Goal: Task Accomplishment & Management: Use online tool/utility

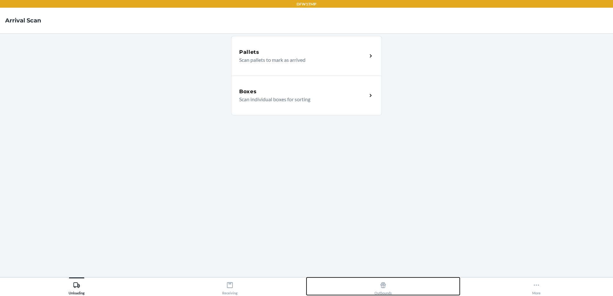
click at [382, 286] on icon at bounding box center [383, 286] width 5 height 6
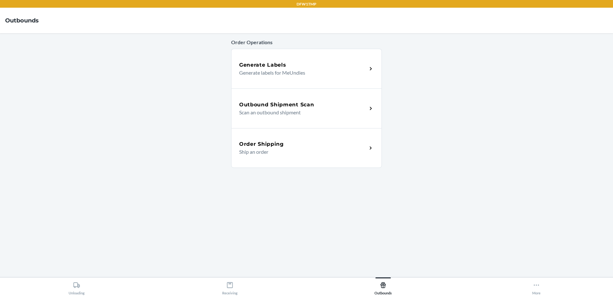
click at [286, 115] on p "Scan an outbound shipment" at bounding box center [300, 113] width 123 height 8
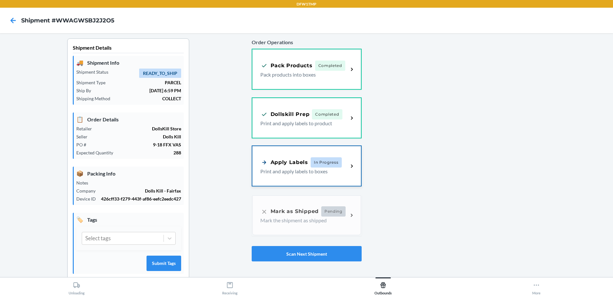
click at [317, 175] on p "Print and apply labels to boxes" at bounding box center [302, 172] width 83 height 8
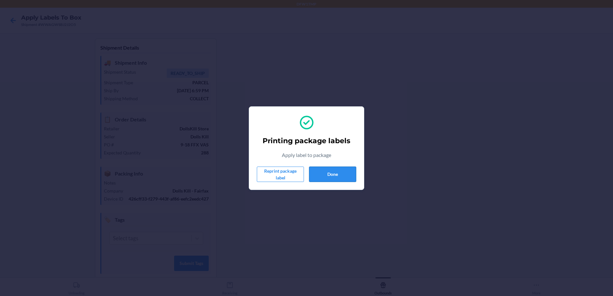
click at [330, 177] on button "Done" at bounding box center [332, 174] width 47 height 15
click at [341, 169] on button "Done" at bounding box center [332, 174] width 47 height 15
click at [316, 171] on button "Done" at bounding box center [332, 174] width 47 height 15
click at [340, 179] on button "Done" at bounding box center [332, 174] width 47 height 15
click at [317, 174] on button "Done" at bounding box center [332, 174] width 47 height 15
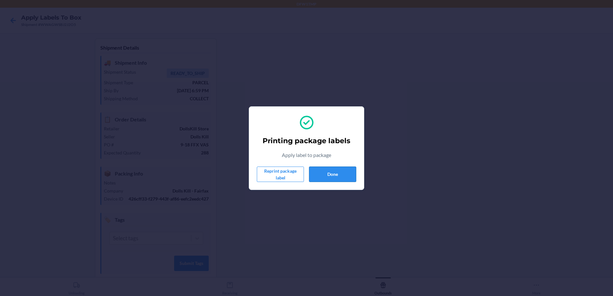
click at [322, 177] on button "Done" at bounding box center [332, 174] width 47 height 15
click at [318, 179] on button "Done" at bounding box center [332, 174] width 47 height 15
click at [332, 174] on button "Done" at bounding box center [332, 174] width 47 height 15
click at [338, 174] on button "Done" at bounding box center [332, 174] width 47 height 15
click at [328, 173] on button "Done" at bounding box center [332, 174] width 47 height 15
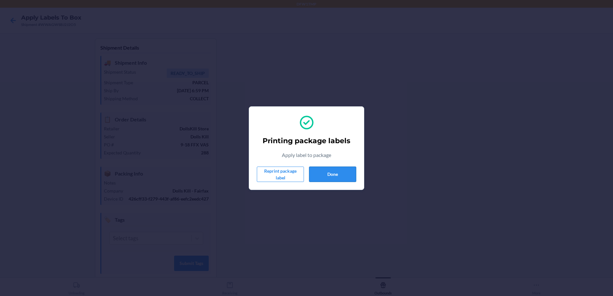
click at [334, 176] on button "Done" at bounding box center [332, 174] width 47 height 15
click at [327, 168] on button "Done" at bounding box center [332, 174] width 47 height 15
click at [348, 178] on button "Done" at bounding box center [332, 174] width 47 height 15
click at [340, 179] on button "Done" at bounding box center [332, 174] width 47 height 15
click at [337, 180] on button "Done" at bounding box center [332, 174] width 47 height 15
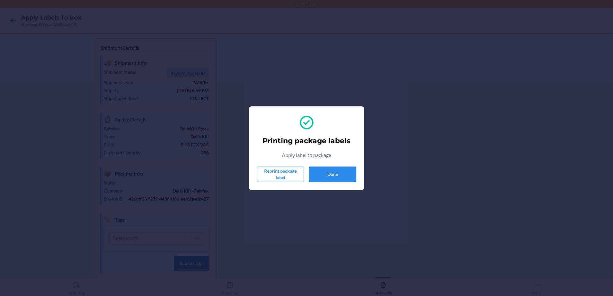
click at [325, 170] on button "Done" at bounding box center [332, 174] width 47 height 15
click at [340, 170] on button "Done" at bounding box center [332, 174] width 47 height 15
click at [335, 169] on button "Done" at bounding box center [332, 174] width 47 height 15
click at [325, 167] on button "Done" at bounding box center [332, 174] width 47 height 15
click at [329, 174] on button "Done" at bounding box center [332, 174] width 47 height 15
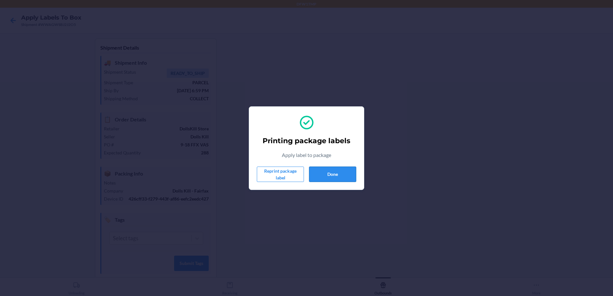
click at [320, 181] on button "Done" at bounding box center [332, 174] width 47 height 15
click at [331, 173] on button "Done" at bounding box center [332, 174] width 47 height 15
click at [336, 177] on button "Done" at bounding box center [332, 174] width 47 height 15
click at [333, 177] on button "Done" at bounding box center [332, 174] width 47 height 15
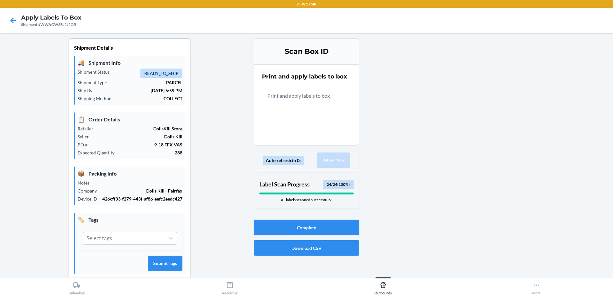
click at [317, 221] on button "Complete" at bounding box center [306, 227] width 105 height 15
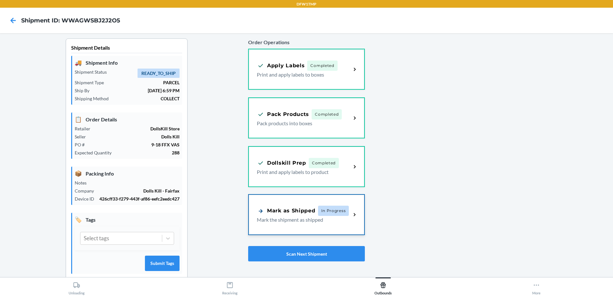
click at [339, 207] on span "In Progress" at bounding box center [333, 211] width 31 height 10
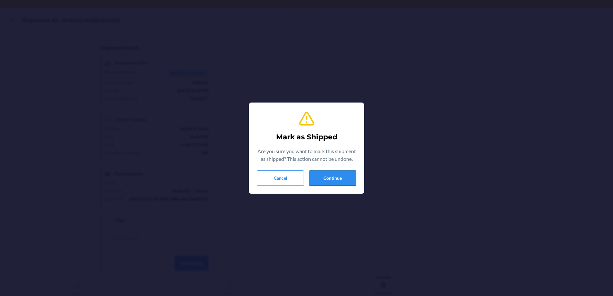
click at [340, 173] on button "Continue" at bounding box center [332, 178] width 47 height 15
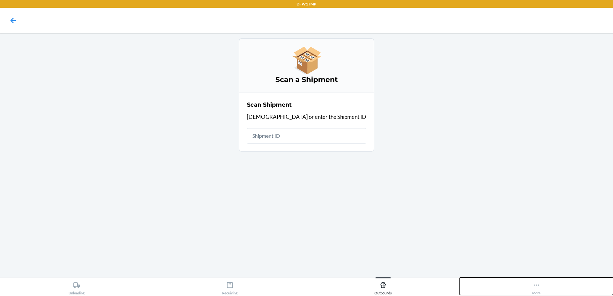
click at [540, 287] on div "More" at bounding box center [537, 287] width 8 height 16
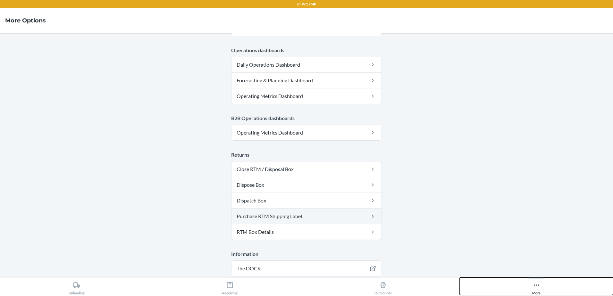
scroll to position [320, 0]
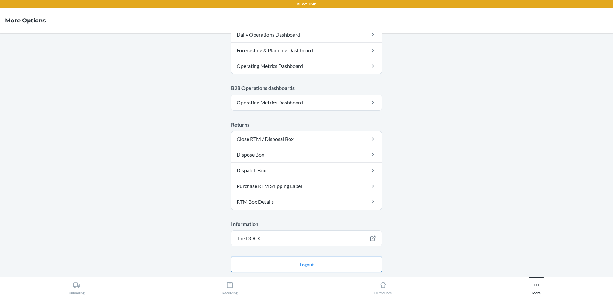
click at [332, 267] on button "Logout" at bounding box center [306, 264] width 151 height 15
